Goal: Task Accomplishment & Management: Use online tool/utility

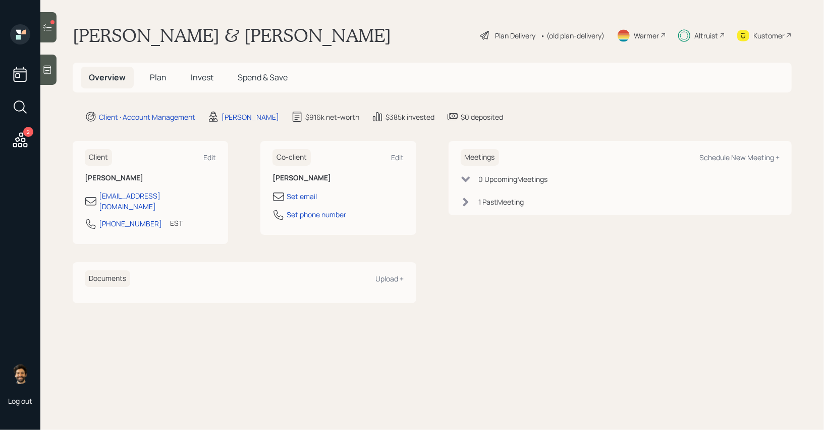
click at [45, 20] on div at bounding box center [48, 27] width 16 height 30
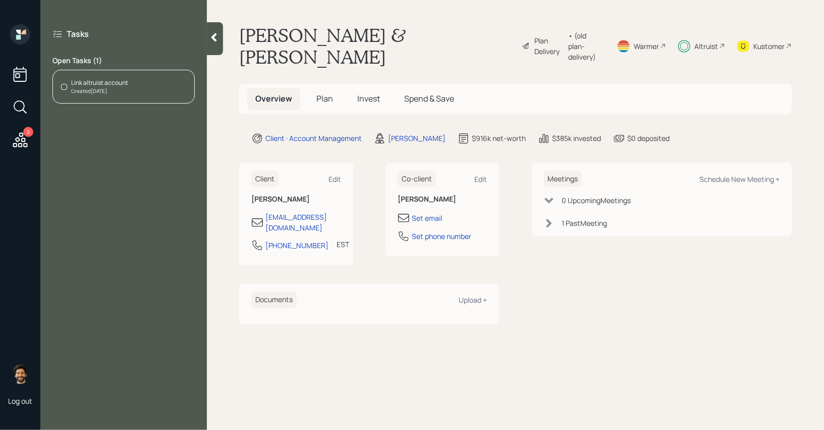
click at [125, 75] on div "Link altruist account Created [DATE]" at bounding box center [123, 87] width 142 height 34
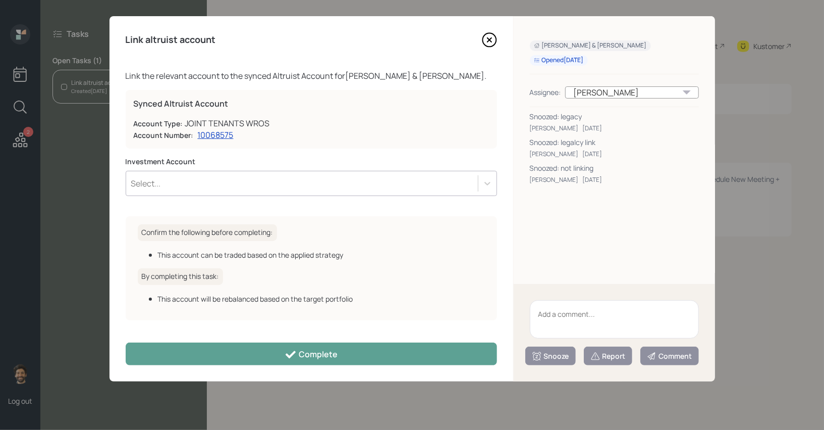
click at [560, 320] on textarea at bounding box center [614, 319] width 169 height 38
type textarea "legacy"
click at [550, 356] on div "Snooze" at bounding box center [550, 356] width 37 height 10
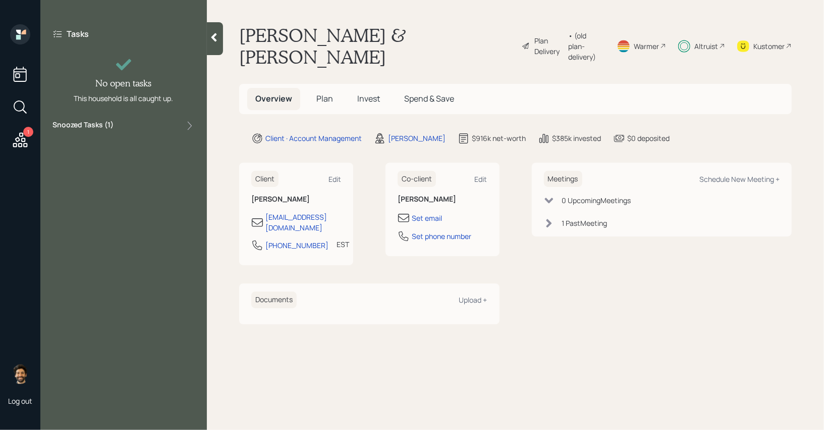
click at [21, 141] on icon at bounding box center [20, 140] width 18 height 18
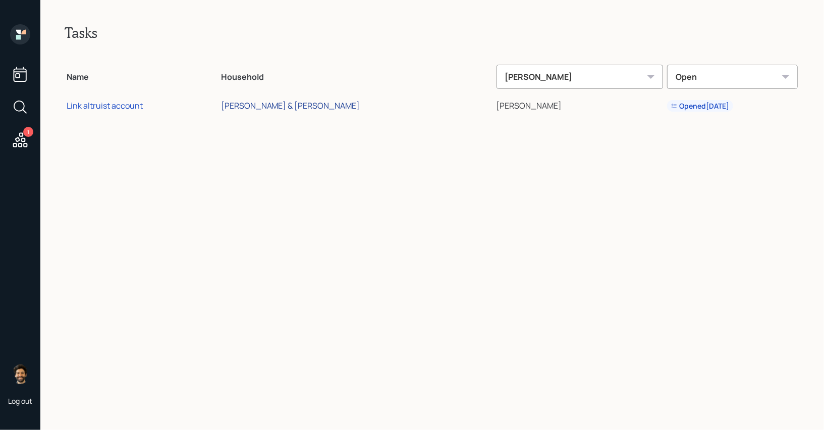
click at [318, 104] on div "[PERSON_NAME] & [PERSON_NAME]" at bounding box center [290, 105] width 139 height 11
